Goal: Information Seeking & Learning: Learn about a topic

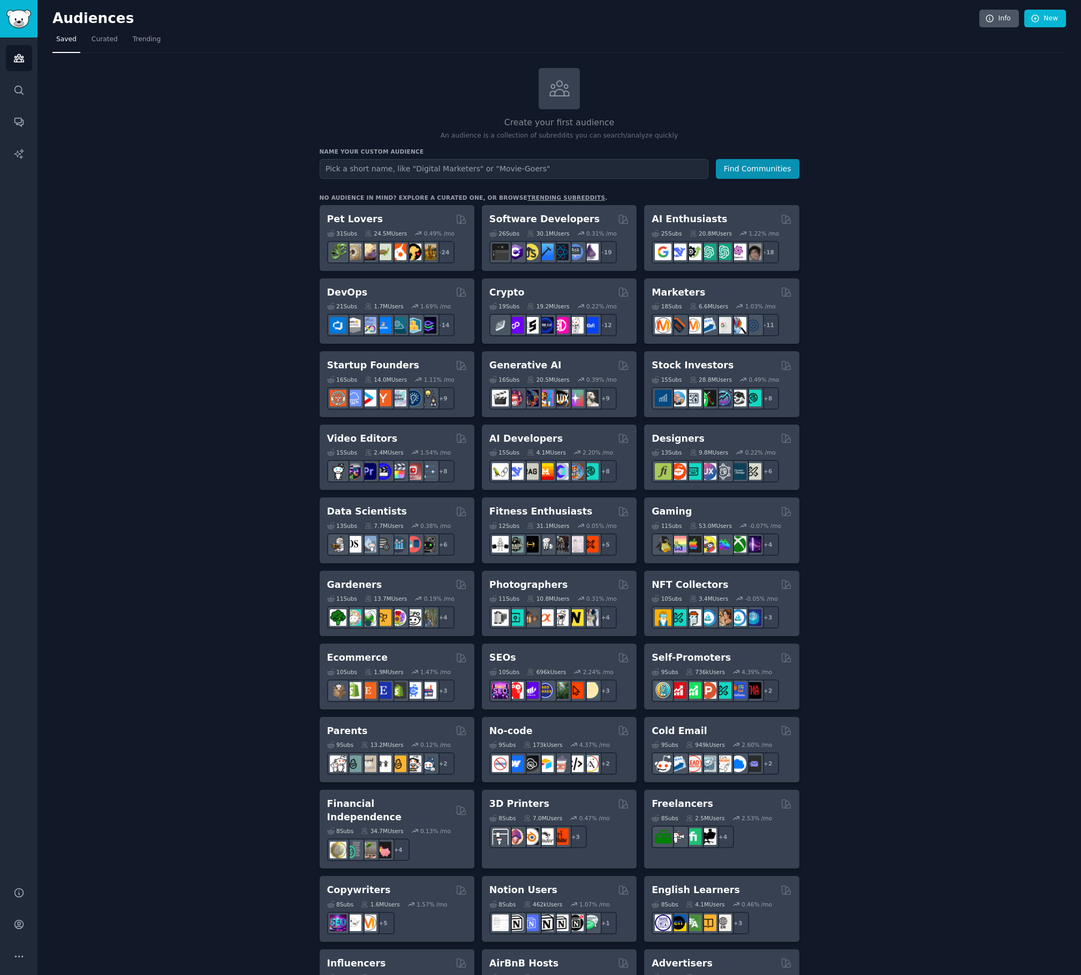
scroll to position [1, 0]
click at [19, 927] on icon "Sidebar" at bounding box center [18, 924] width 11 height 11
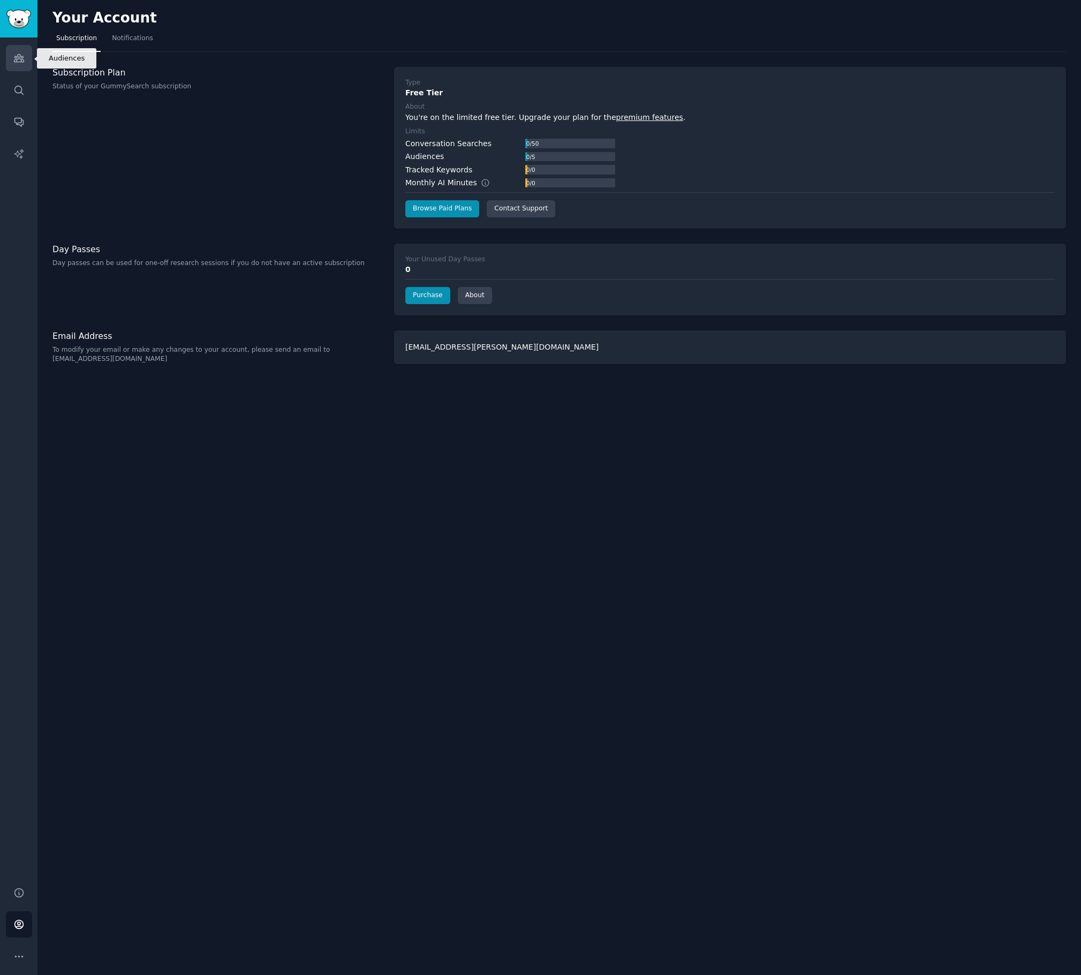
click at [19, 58] on icon "Sidebar" at bounding box center [19, 58] width 10 height 7
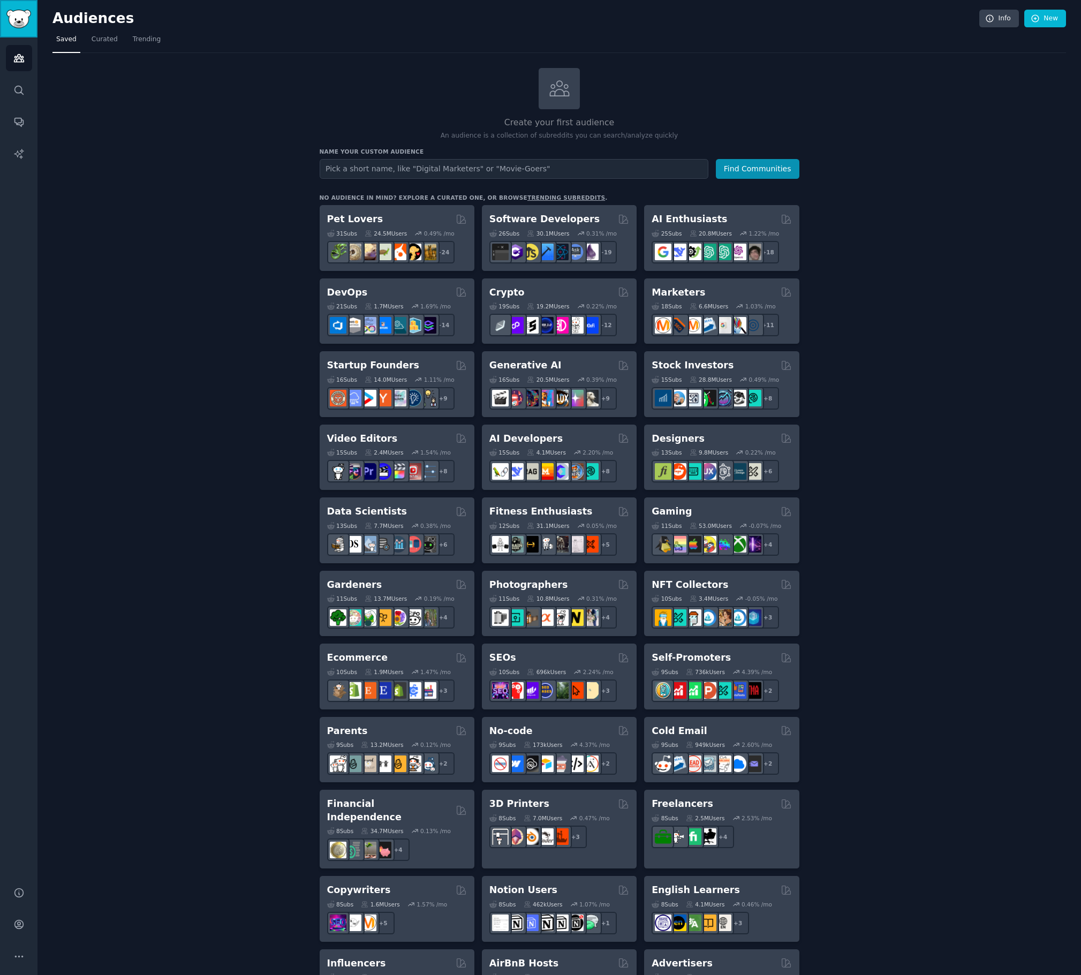
click at [17, 21] on img "Sidebar" at bounding box center [18, 19] width 25 height 19
click at [20, 53] on icon "Sidebar" at bounding box center [18, 57] width 11 height 11
click at [110, 37] on span "Curated" at bounding box center [105, 40] width 26 height 10
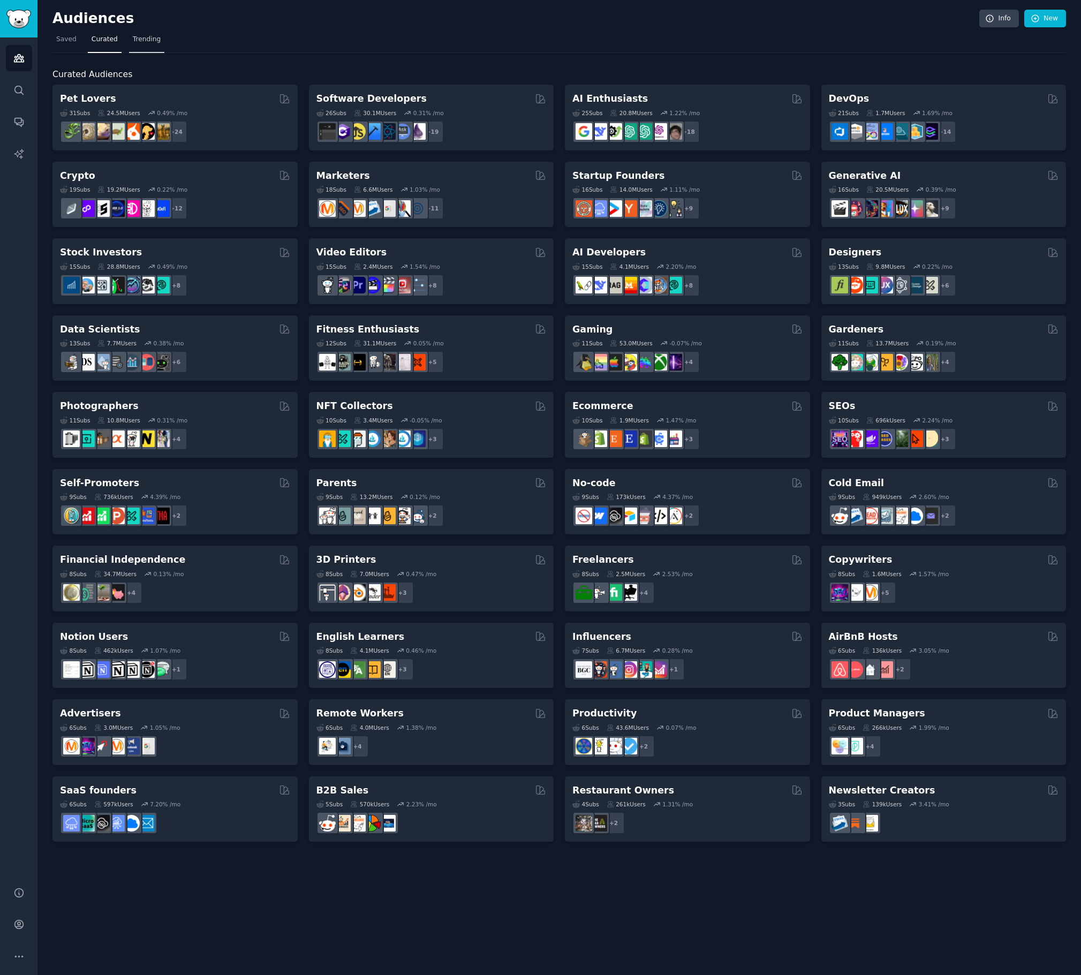
click at [147, 37] on span "Trending" at bounding box center [147, 40] width 28 height 10
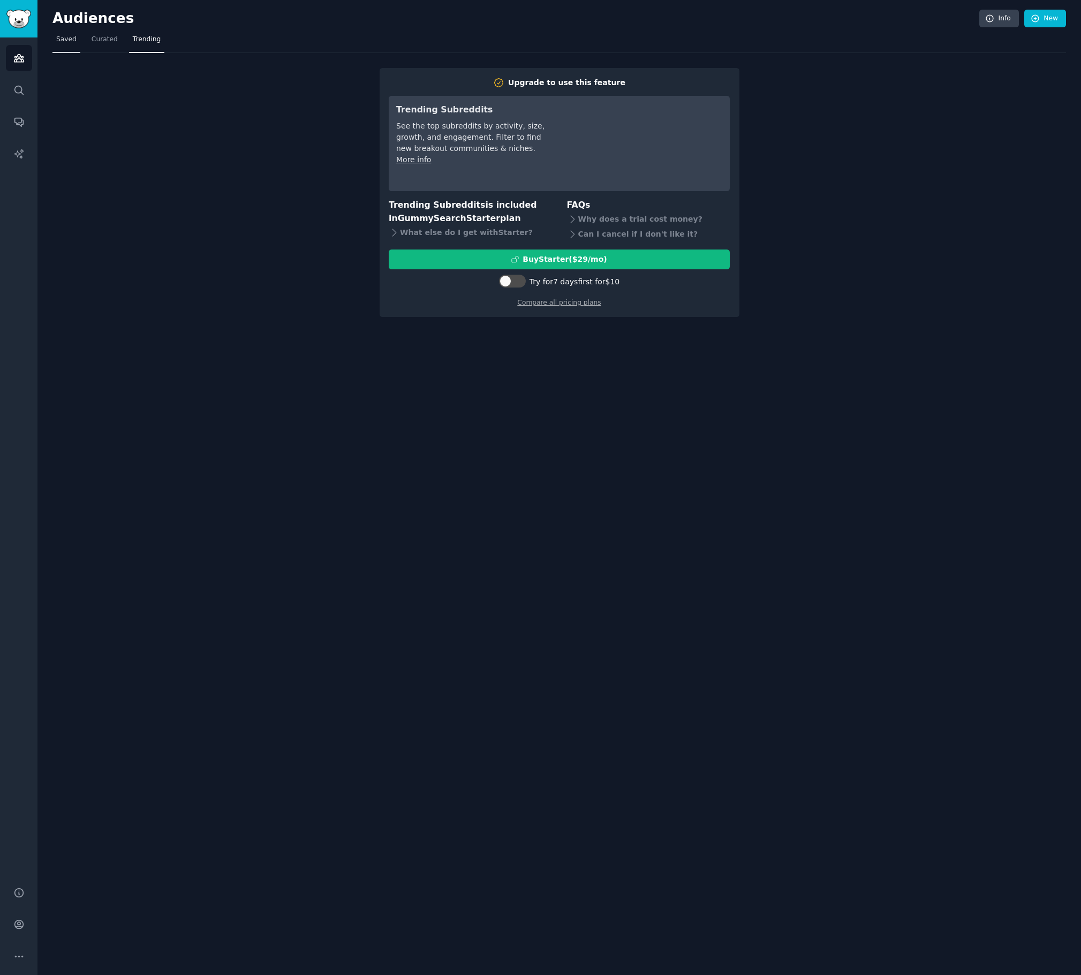
click at [70, 36] on span "Saved" at bounding box center [66, 40] width 20 height 10
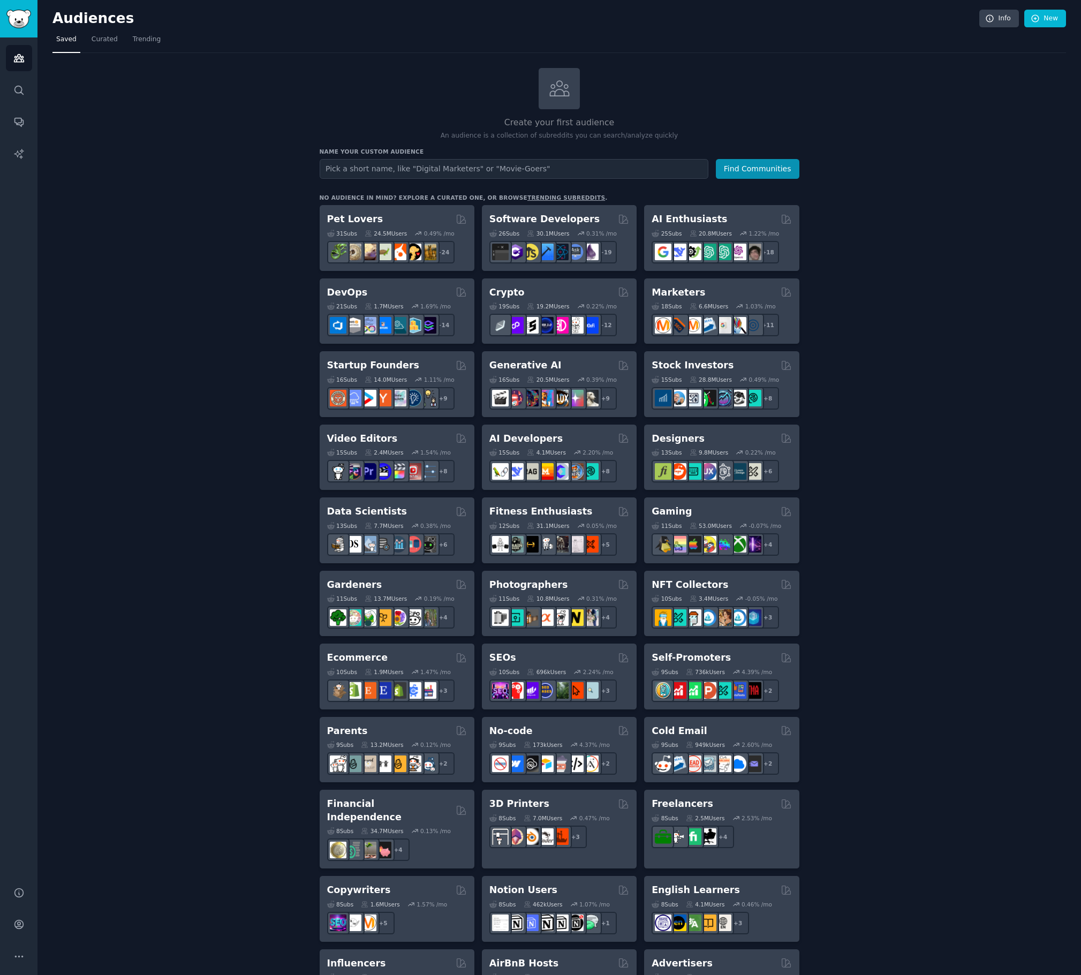
click at [400, 169] on input "text" at bounding box center [514, 169] width 389 height 20
type input "digital marketing"
click at [716, 159] on button "Find Communities" at bounding box center [758, 169] width 84 height 20
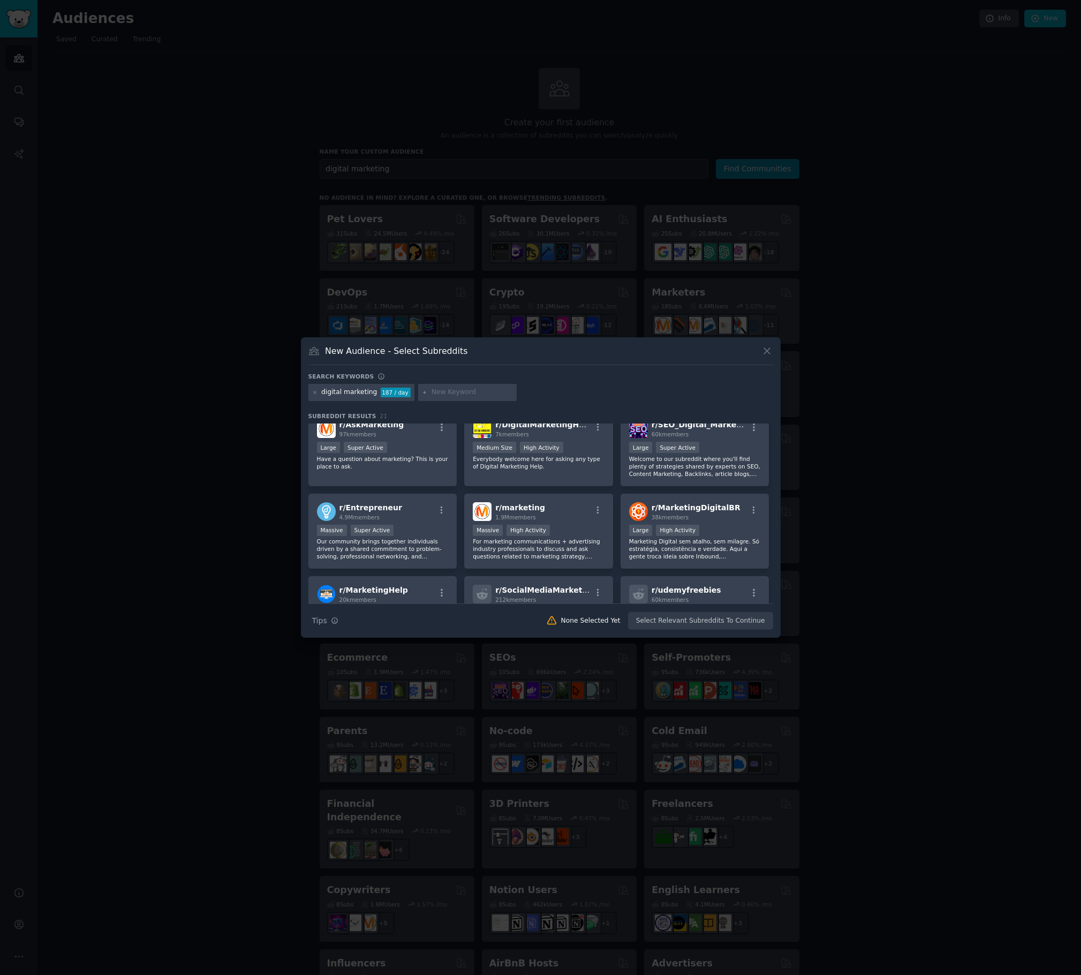
scroll to position [100, 0]
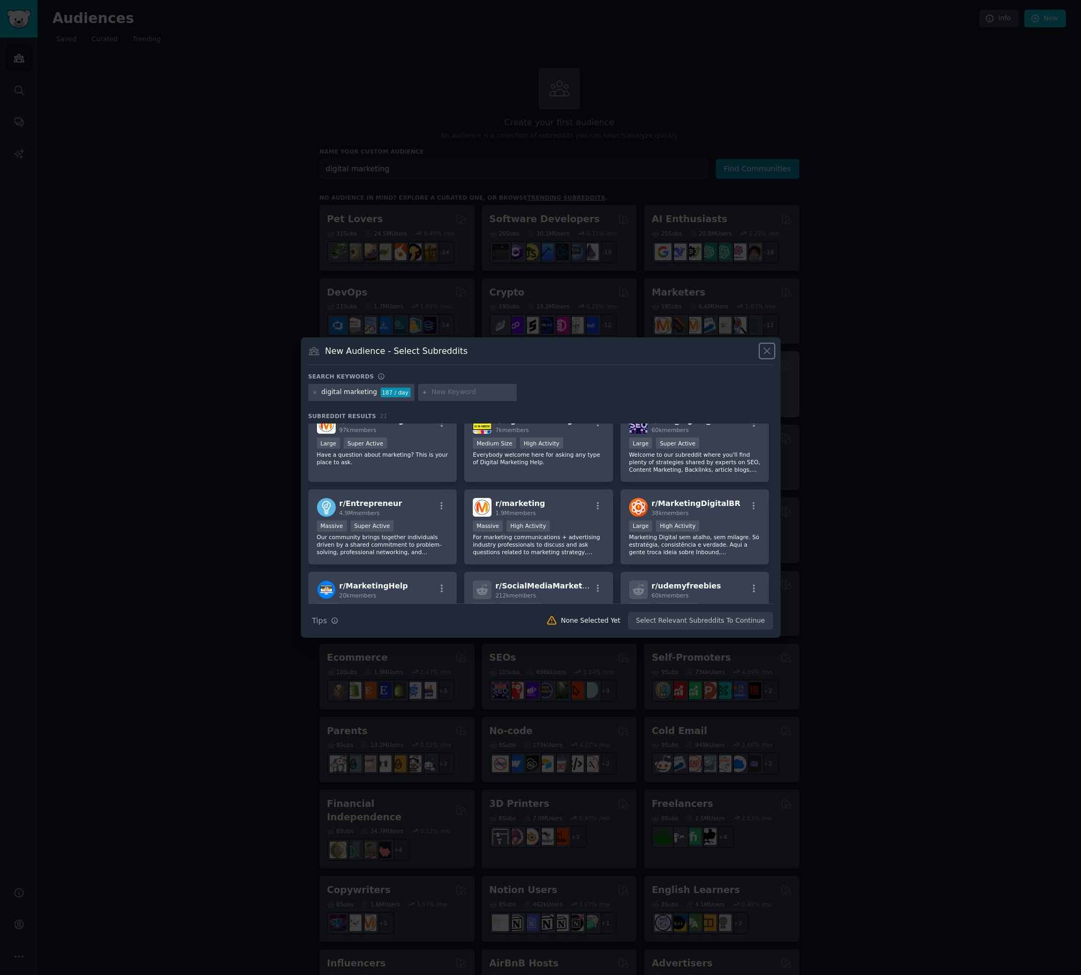
click at [771, 354] on icon at bounding box center [766, 350] width 11 height 11
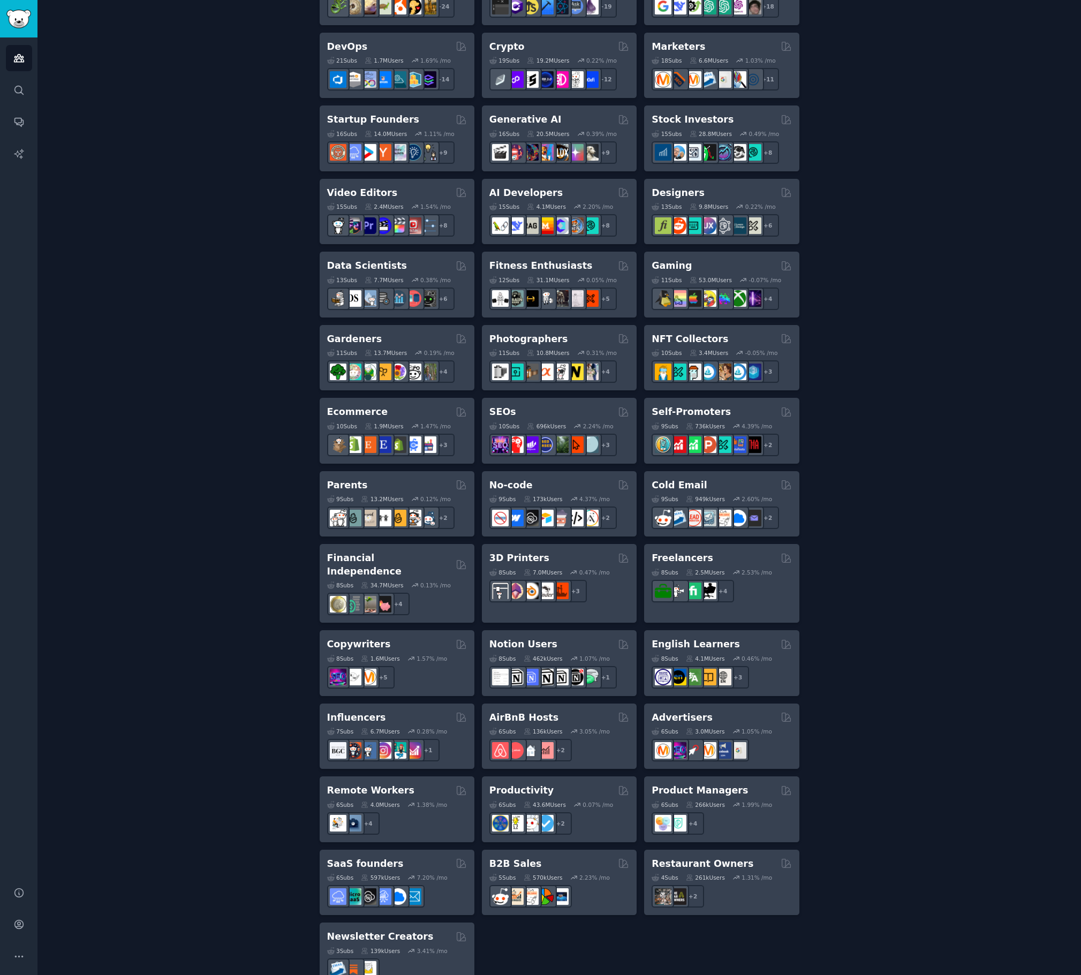
scroll to position [260, 0]
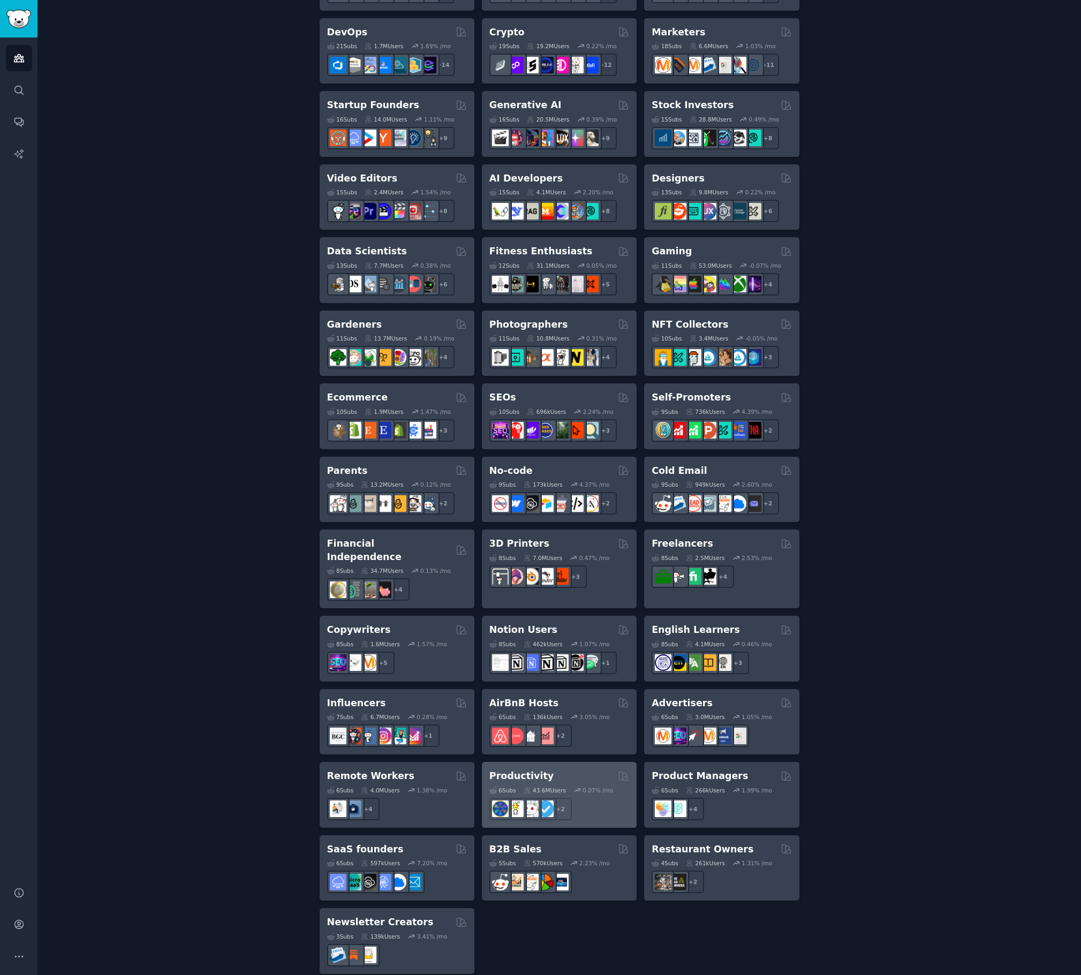
click at [527, 769] on h2 "Productivity" at bounding box center [521, 775] width 64 height 13
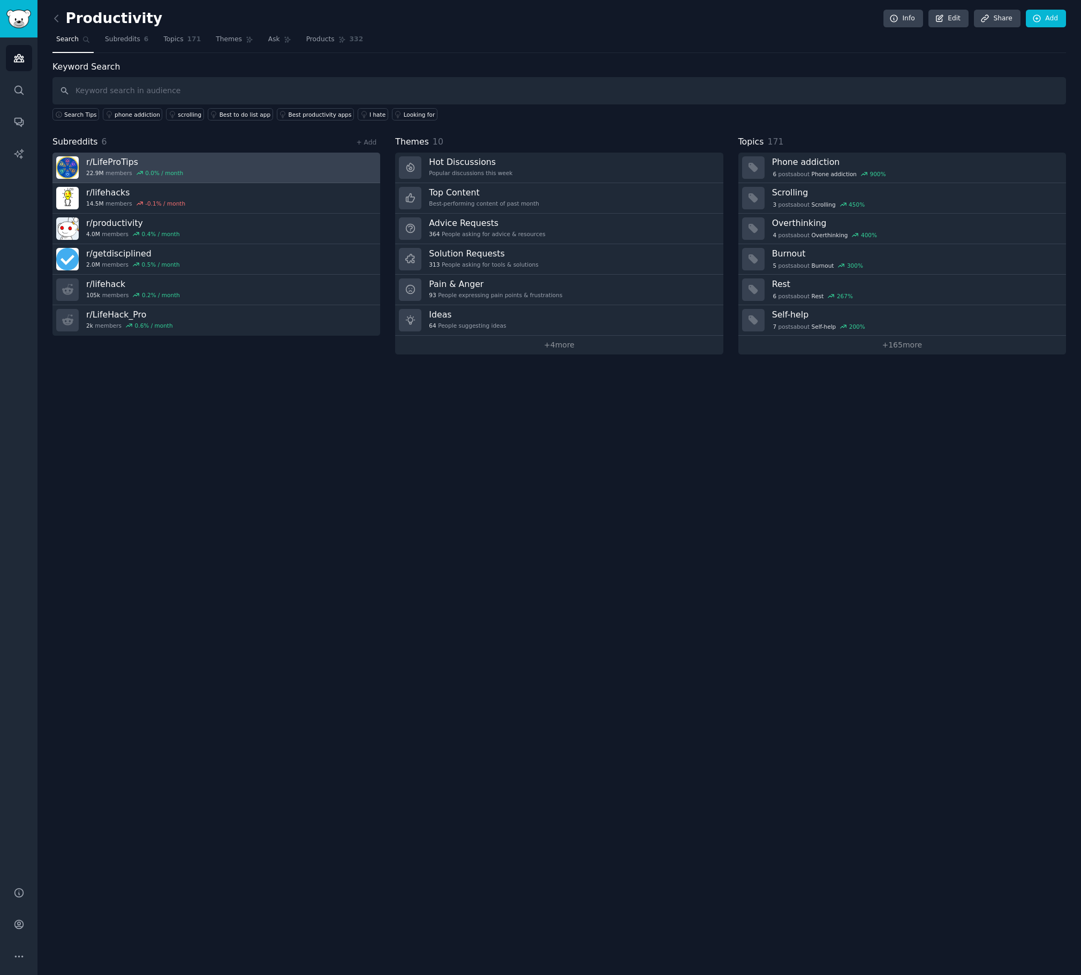
click at [215, 163] on link "r/ LifeProTips 22.9M members 0.0 % / month" at bounding box center [216, 168] width 328 height 31
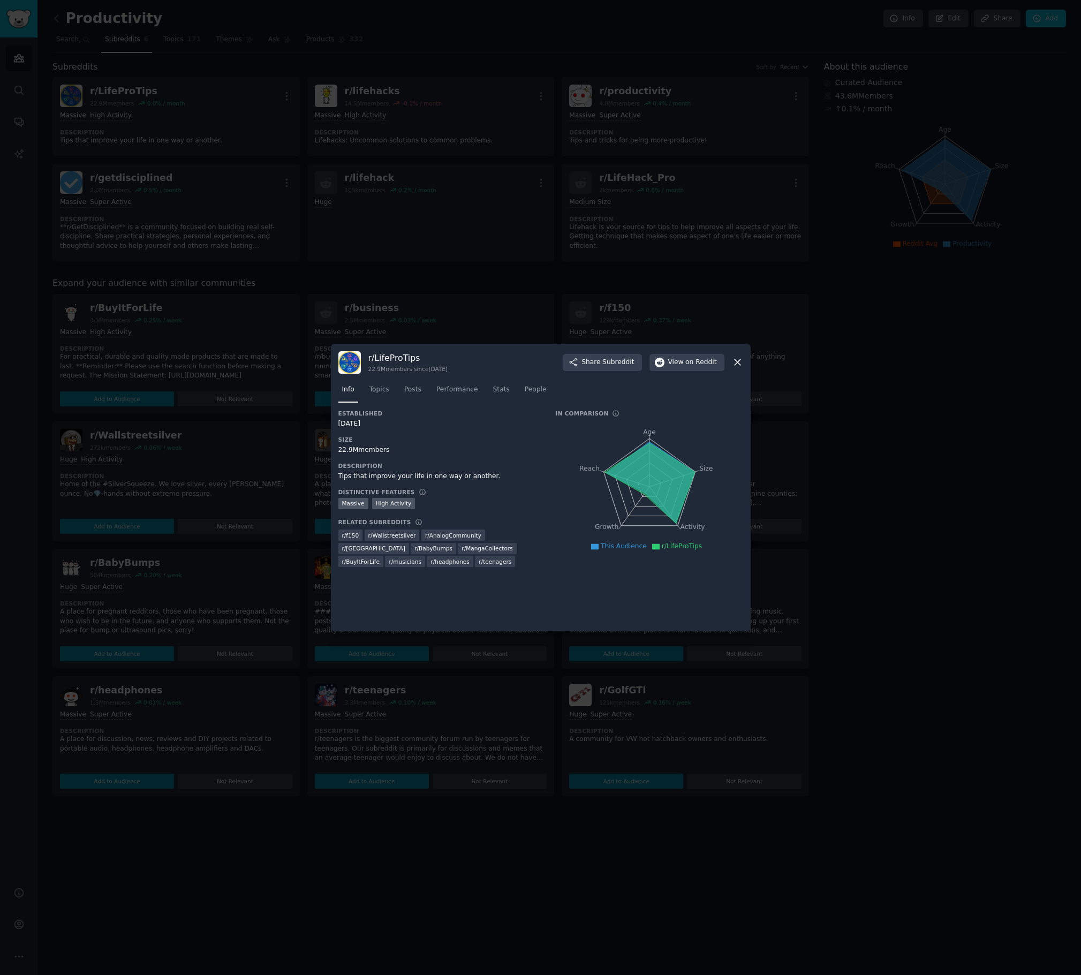
click at [737, 363] on icon at bounding box center [737, 361] width 11 height 11
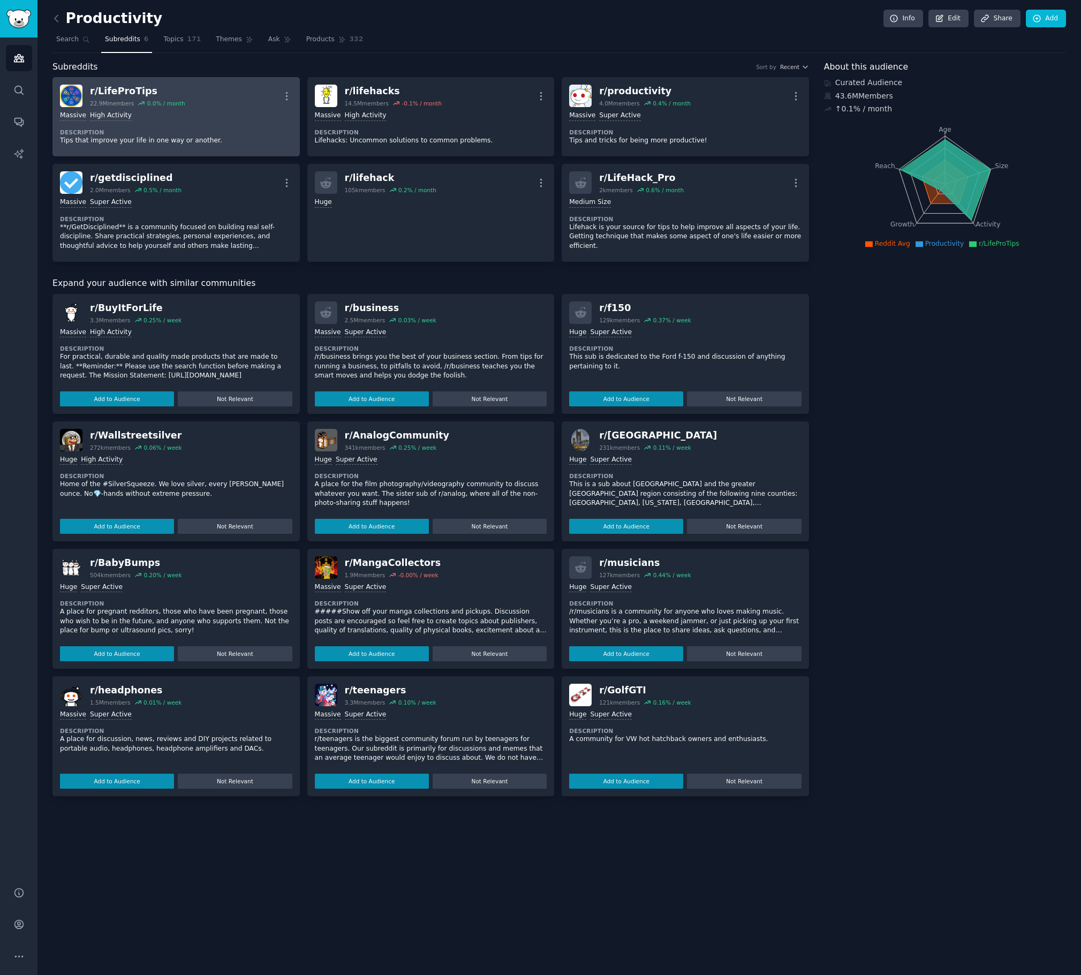
click at [254, 128] on dt "Description" at bounding box center [176, 131] width 232 height 7
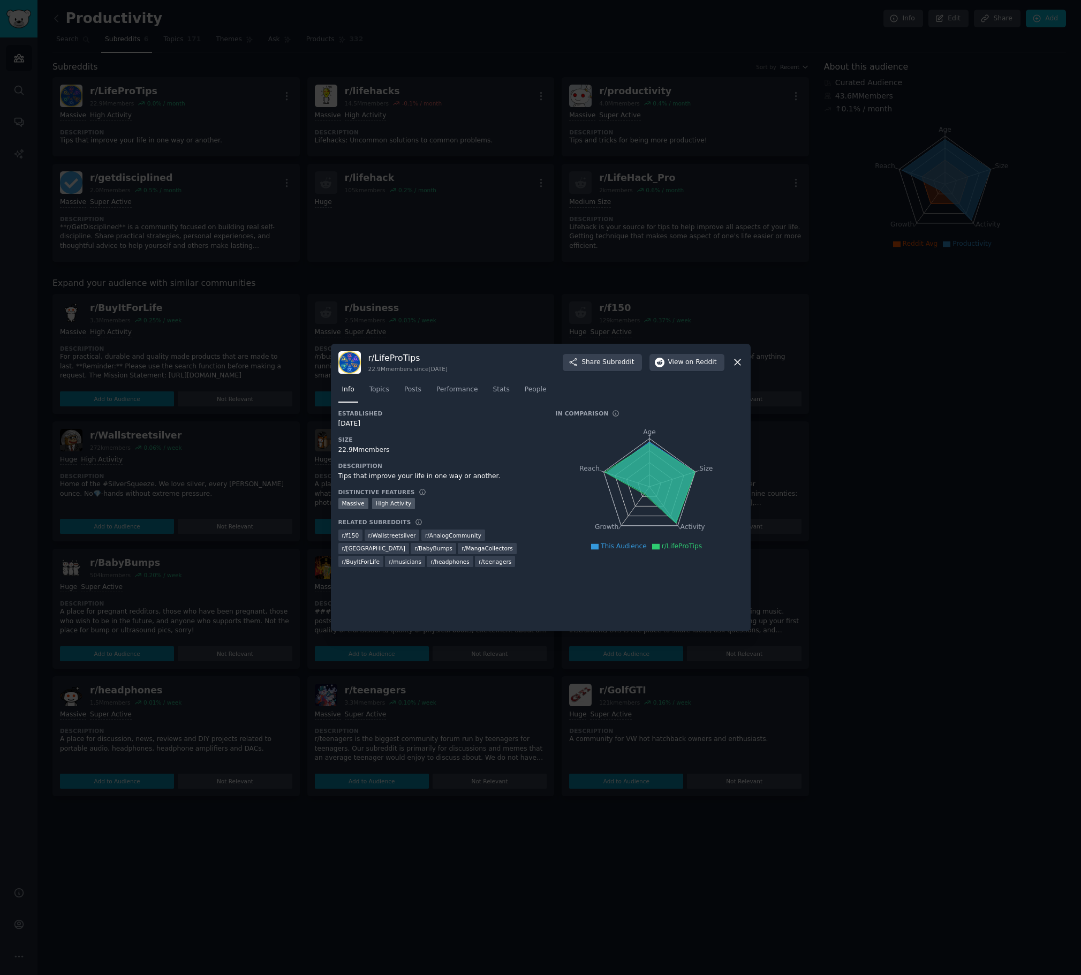
click at [737, 362] on icon at bounding box center [737, 363] width 6 height 6
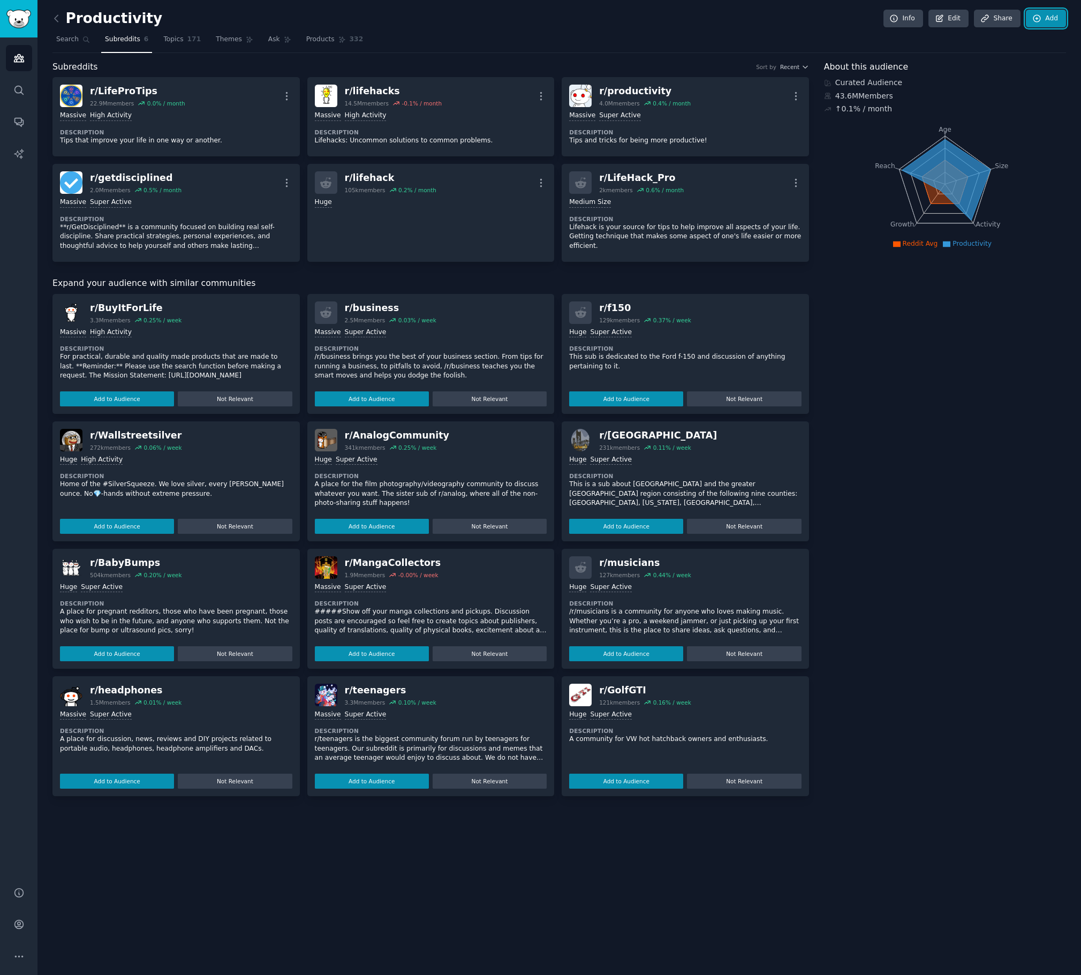
click at [1047, 18] on link "Add" at bounding box center [1046, 19] width 40 height 18
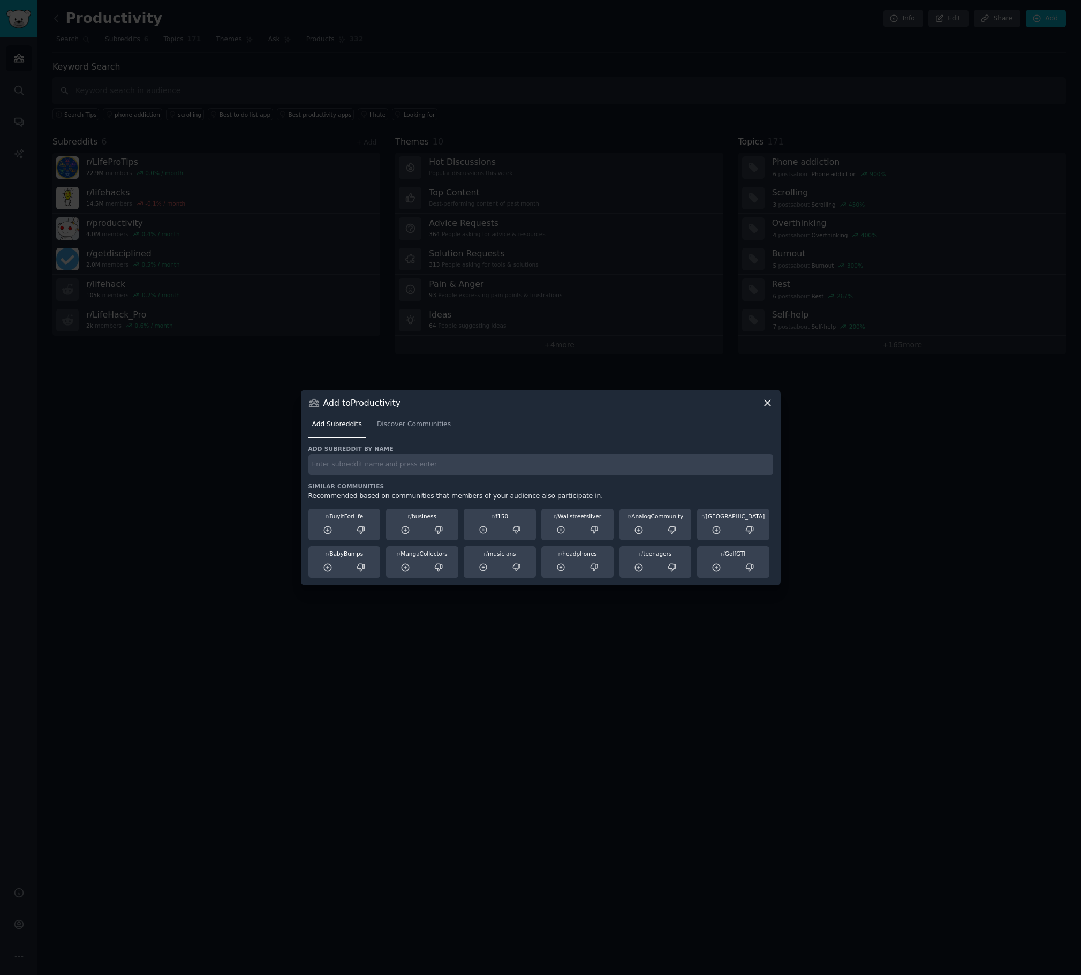
click at [768, 404] on icon at bounding box center [767, 402] width 11 height 11
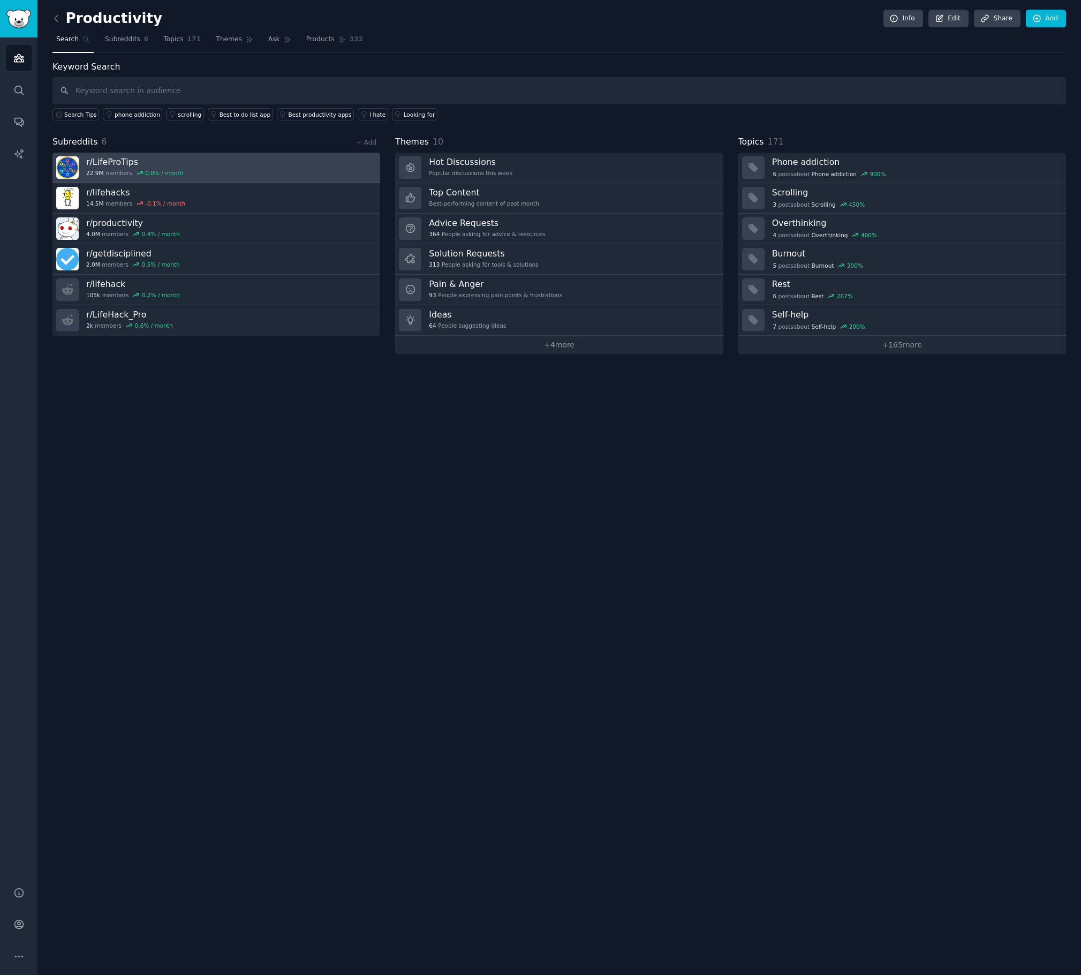
click at [170, 161] on h3 "r/ LifeProTips" at bounding box center [134, 161] width 97 height 11
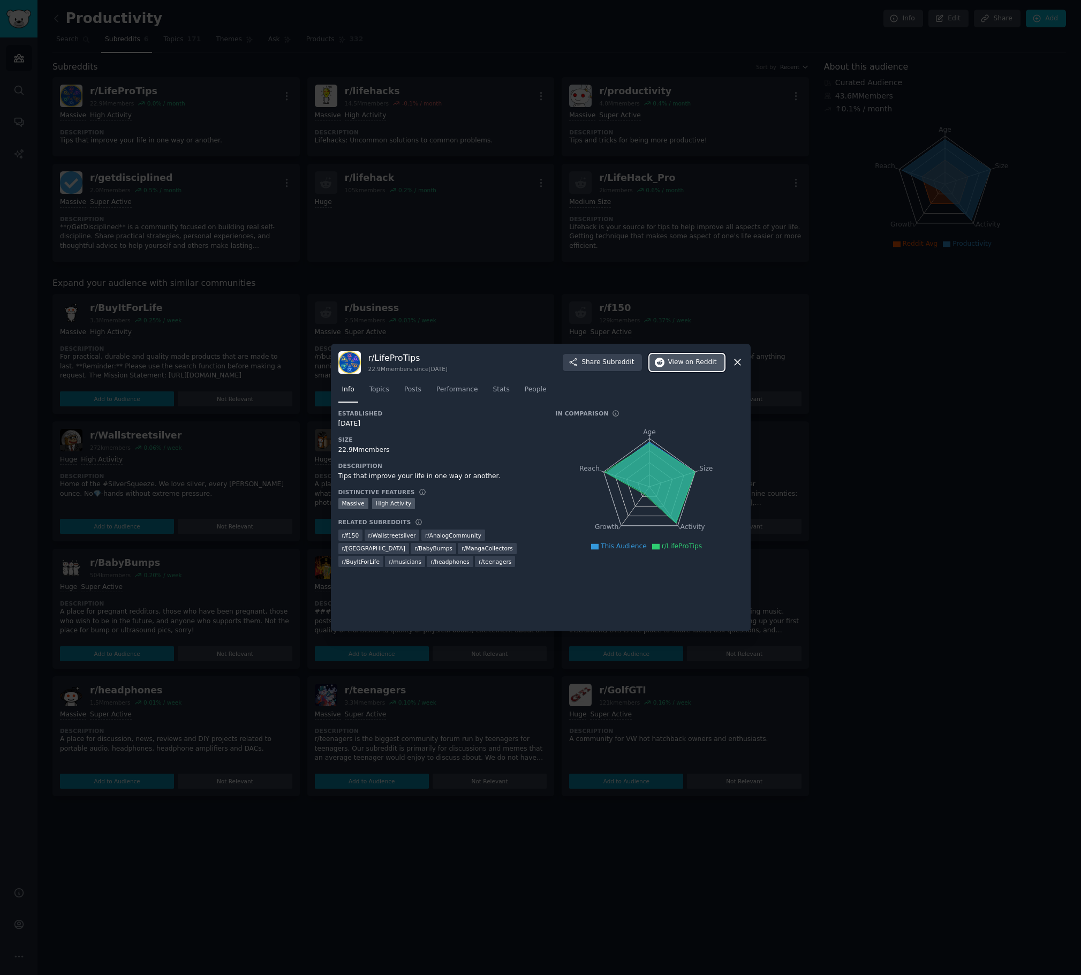
click at [688, 363] on span "on Reddit" at bounding box center [700, 363] width 31 height 10
click at [739, 364] on icon at bounding box center [737, 363] width 6 height 6
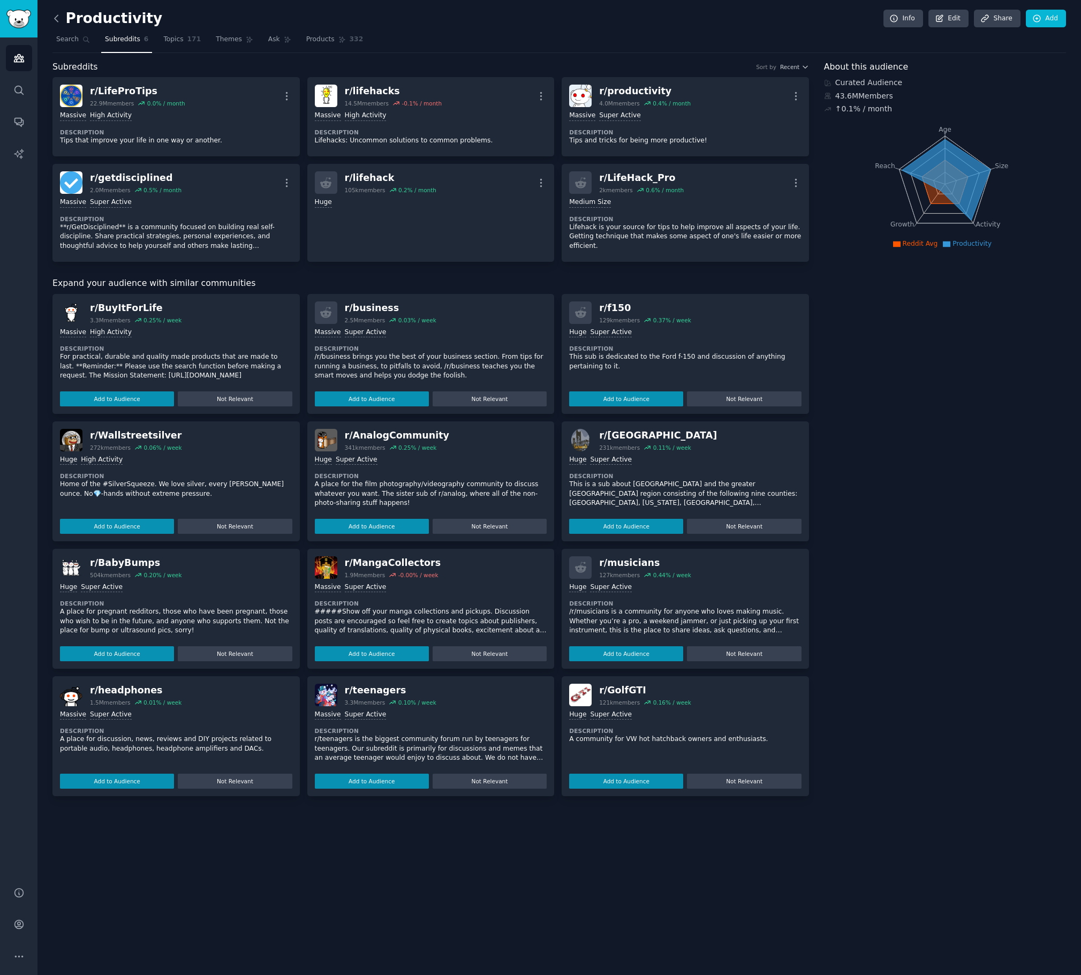
click at [57, 18] on icon at bounding box center [56, 18] width 11 height 11
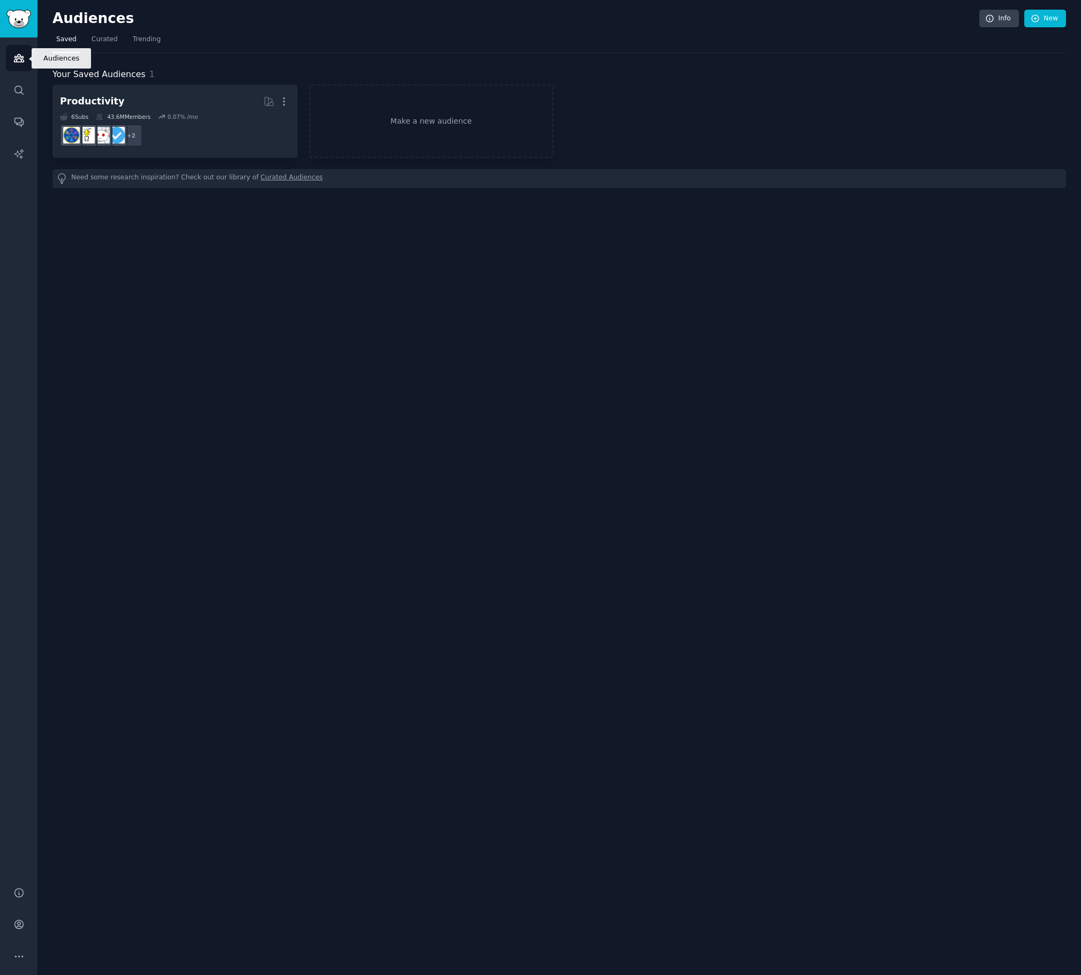
click at [20, 60] on icon "Sidebar" at bounding box center [18, 57] width 11 height 11
click at [17, 62] on icon "Sidebar" at bounding box center [19, 58] width 10 height 7
click at [110, 36] on span "Curated" at bounding box center [105, 40] width 26 height 10
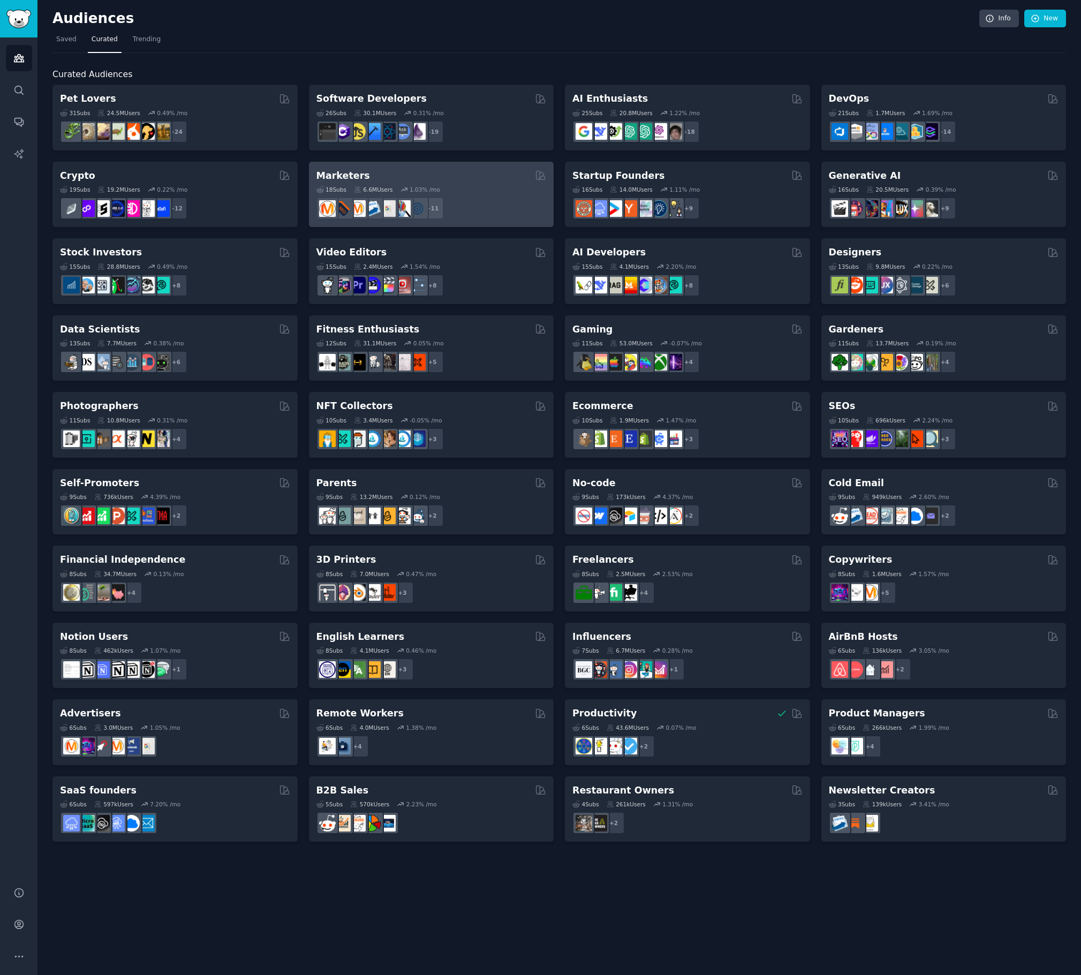
click at [345, 174] on h2 "Marketers" at bounding box center [343, 175] width 54 height 13
